Goal: Task Accomplishment & Management: Use online tool/utility

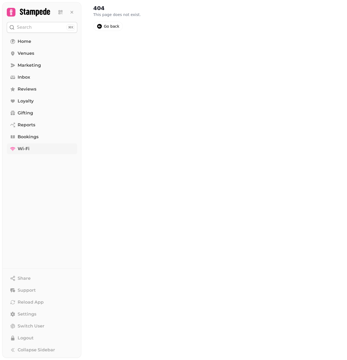
click at [37, 146] on link "Wi-Fi" at bounding box center [42, 149] width 71 height 11
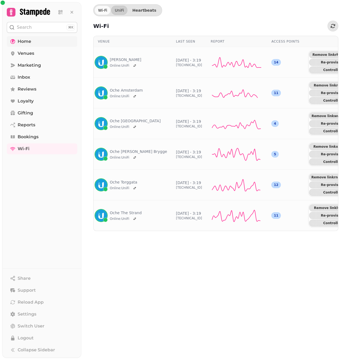
click at [28, 41] on span "Home" at bounding box center [25, 41] width 14 height 7
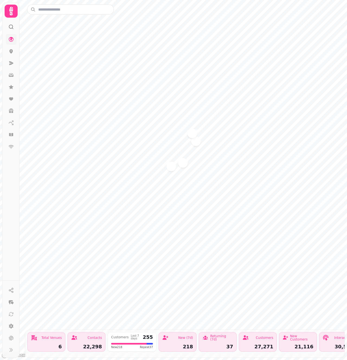
click at [10, 15] on icon at bounding box center [11, 11] width 11 height 11
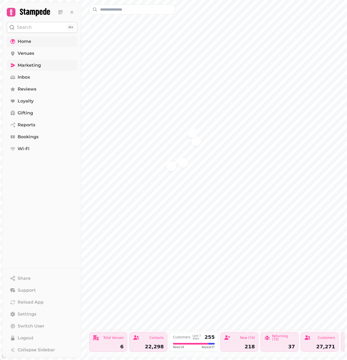
click at [36, 66] on span "Marketing" at bounding box center [29, 65] width 23 height 7
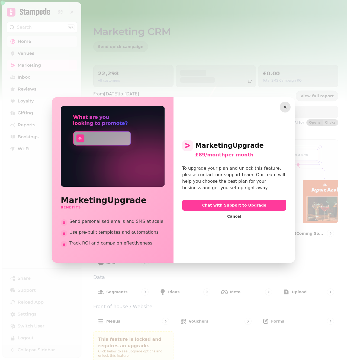
click at [286, 106] on icon "button" at bounding box center [285, 106] width 5 height 5
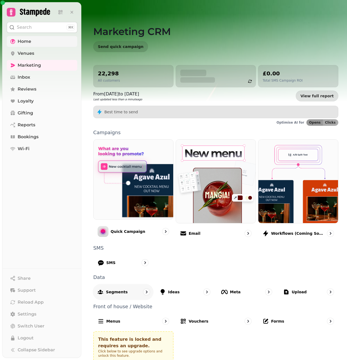
scroll to position [21, 0]
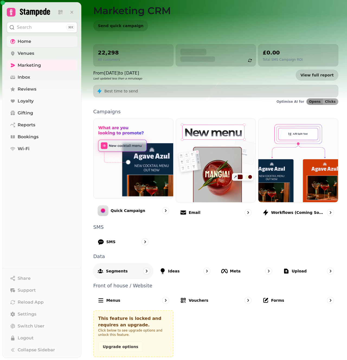
click at [130, 272] on div "Segments" at bounding box center [123, 271] width 61 height 16
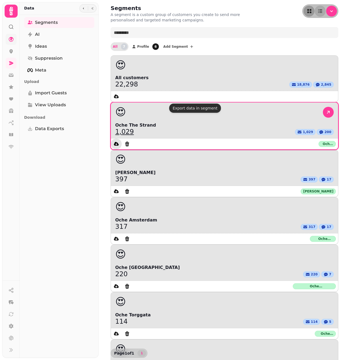
click at [119, 142] on icon "data export" at bounding box center [116, 144] width 5 height 4
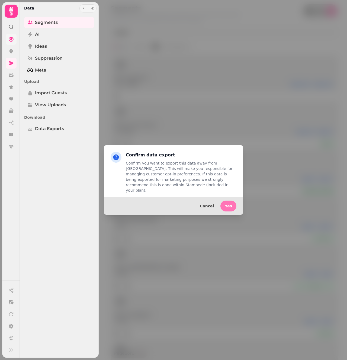
click at [230, 204] on span "Yes" at bounding box center [228, 206] width 7 height 4
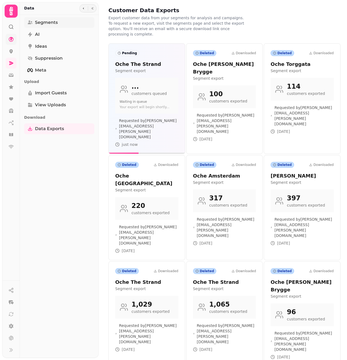
click at [45, 27] on link "Segments" at bounding box center [59, 22] width 70 height 11
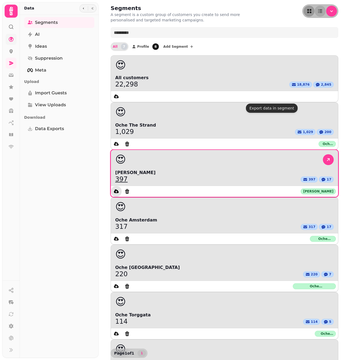
click at [119, 189] on icon "data export" at bounding box center [116, 191] width 5 height 4
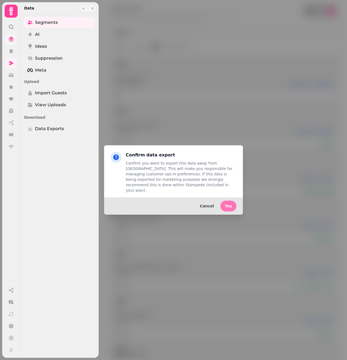
click at [233, 204] on button "Yes" at bounding box center [229, 206] width 16 height 11
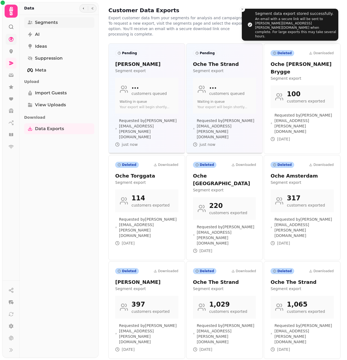
click at [49, 24] on span "Segments" at bounding box center [46, 22] width 23 height 7
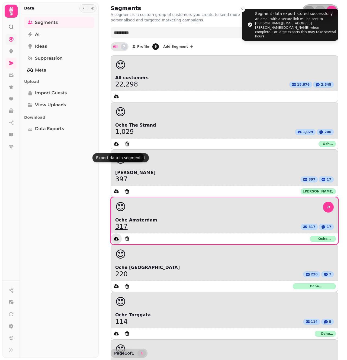
click at [116, 236] on icon "data export" at bounding box center [116, 238] width 5 height 5
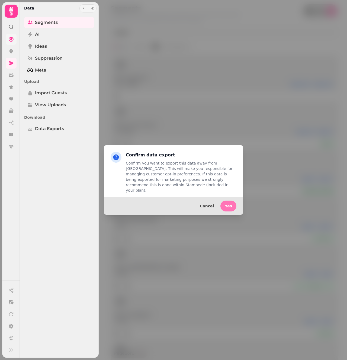
click at [226, 206] on button "Yes" at bounding box center [229, 206] width 16 height 11
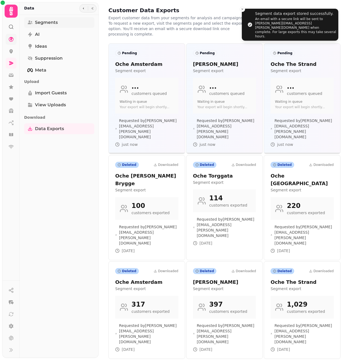
drag, startPoint x: 52, startPoint y: 23, endPoint x: 56, endPoint y: 26, distance: 3.9
click at [52, 23] on span "Segments" at bounding box center [46, 22] width 23 height 7
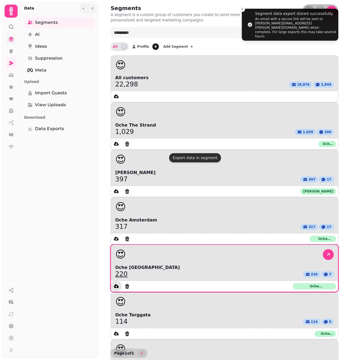
click at [119, 284] on icon "data export" at bounding box center [116, 286] width 5 height 5
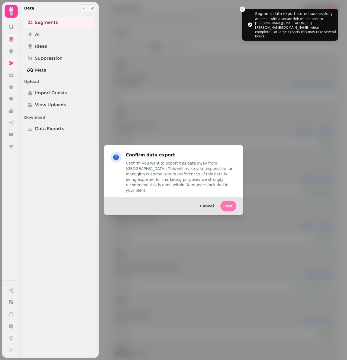
click at [229, 204] on span "Yes" at bounding box center [228, 206] width 7 height 4
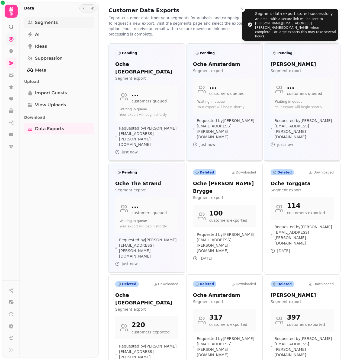
click at [41, 21] on span "Segments" at bounding box center [46, 22] width 23 height 7
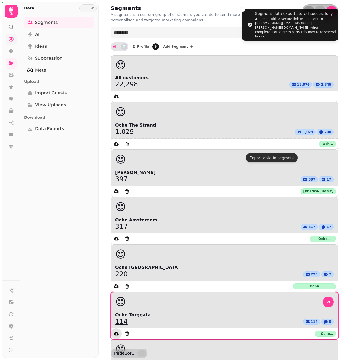
click at [119, 332] on icon "data export" at bounding box center [116, 334] width 5 height 4
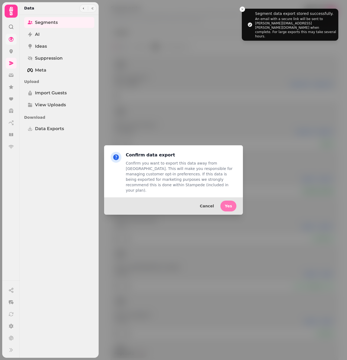
click at [231, 204] on span "Yes" at bounding box center [228, 206] width 7 height 4
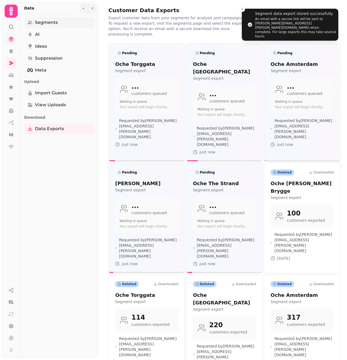
click at [62, 23] on link "Segments" at bounding box center [59, 22] width 70 height 11
click at [57, 22] on span "Segments" at bounding box center [46, 22] width 23 height 7
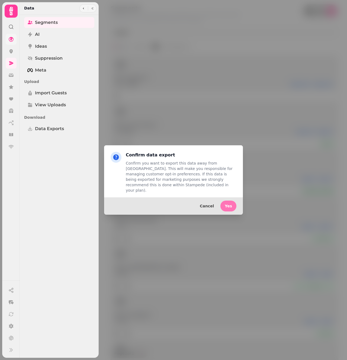
click at [226, 204] on span "Yes" at bounding box center [228, 206] width 7 height 4
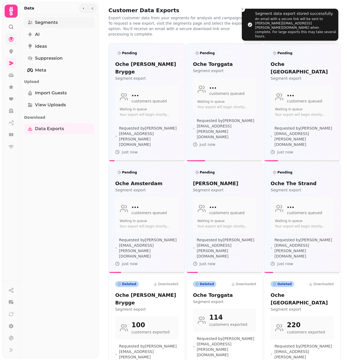
click at [57, 24] on span "Segments" at bounding box center [46, 22] width 23 height 7
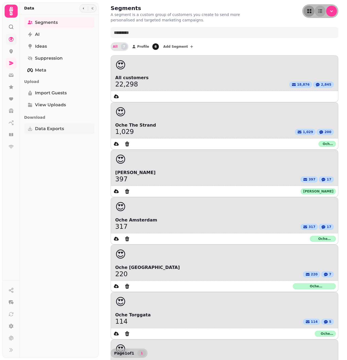
click at [58, 126] on span "Data Exports" at bounding box center [49, 129] width 29 height 7
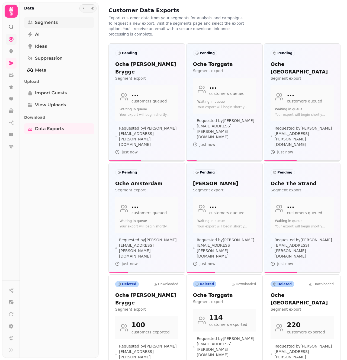
click at [58, 20] on link "Segments" at bounding box center [59, 22] width 70 height 11
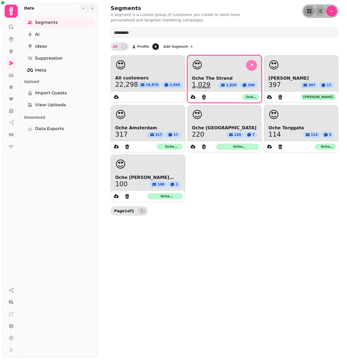
click at [250, 63] on icon at bounding box center [251, 65] width 5 height 5
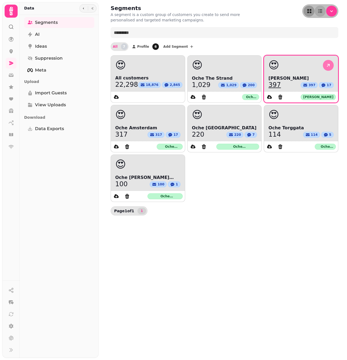
click at [331, 66] on icon at bounding box center [328, 65] width 5 height 5
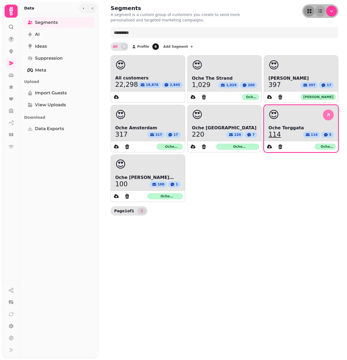
click at [328, 115] on icon at bounding box center [328, 115] width 3 height 3
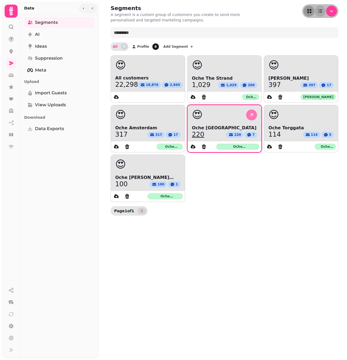
click at [251, 114] on icon at bounding box center [251, 114] width 5 height 5
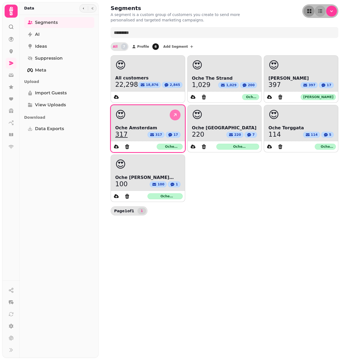
click at [177, 116] on icon at bounding box center [175, 114] width 5 height 5
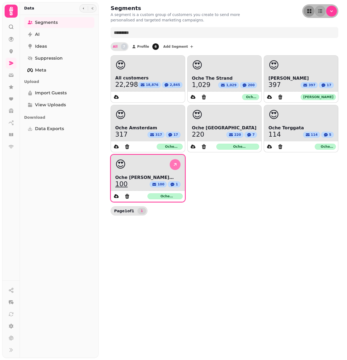
click at [176, 164] on icon at bounding box center [175, 164] width 5 height 5
